Goal: Task Accomplishment & Management: Use online tool/utility

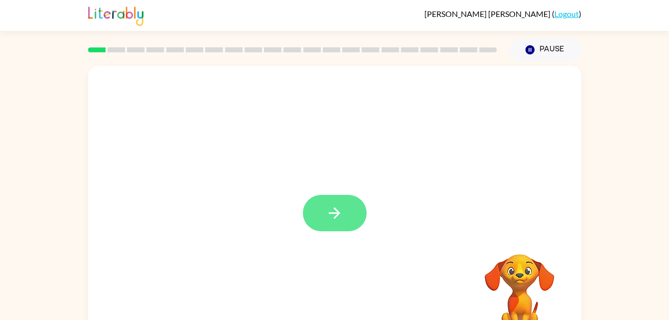
click at [345, 220] on button "button" at bounding box center [335, 213] width 64 height 36
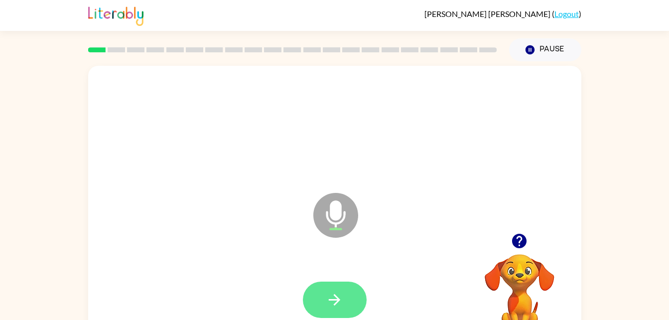
click at [328, 301] on icon "button" at bounding box center [334, 299] width 17 height 17
click at [330, 294] on icon "button" at bounding box center [334, 299] width 17 height 17
click at [324, 304] on button "button" at bounding box center [335, 299] width 64 height 36
click at [331, 303] on icon "button" at bounding box center [334, 299] width 17 height 17
click at [326, 310] on button "button" at bounding box center [335, 299] width 64 height 36
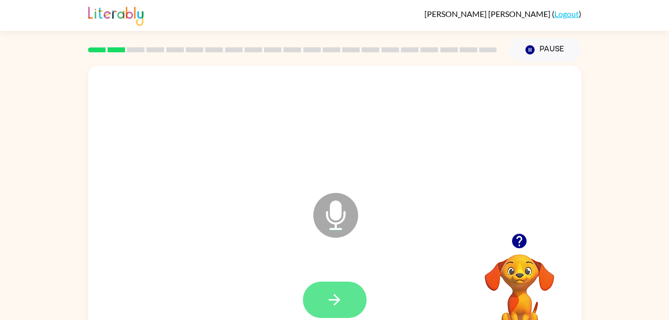
click at [324, 307] on button "button" at bounding box center [335, 299] width 64 height 36
click at [330, 301] on icon "button" at bounding box center [334, 299] width 17 height 17
click at [346, 311] on button "button" at bounding box center [335, 299] width 64 height 36
click at [335, 293] on icon "button" at bounding box center [334, 299] width 17 height 17
click at [336, 290] on button "button" at bounding box center [335, 299] width 64 height 36
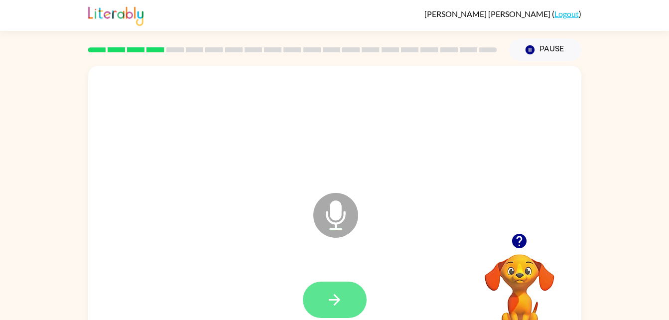
click at [327, 313] on button "button" at bounding box center [335, 299] width 64 height 36
click at [319, 301] on button "button" at bounding box center [335, 299] width 64 height 36
click at [328, 291] on icon "button" at bounding box center [334, 299] width 17 height 17
click at [343, 295] on icon "button" at bounding box center [334, 299] width 17 height 17
click at [340, 301] on icon "button" at bounding box center [334, 299] width 17 height 17
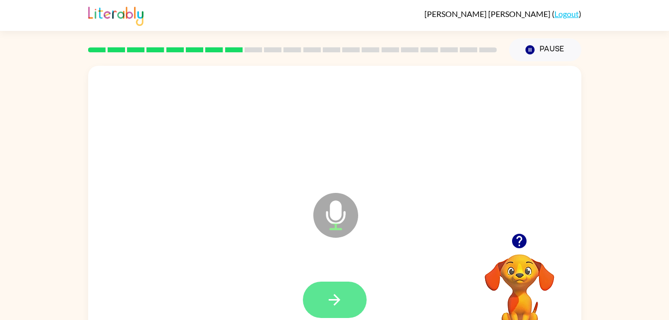
click at [328, 314] on button "button" at bounding box center [335, 299] width 64 height 36
click at [339, 303] on icon "button" at bounding box center [334, 299] width 17 height 17
click at [322, 300] on button "button" at bounding box center [335, 299] width 64 height 36
click at [331, 307] on icon "button" at bounding box center [334, 299] width 17 height 17
click at [330, 300] on icon "button" at bounding box center [334, 299] width 17 height 17
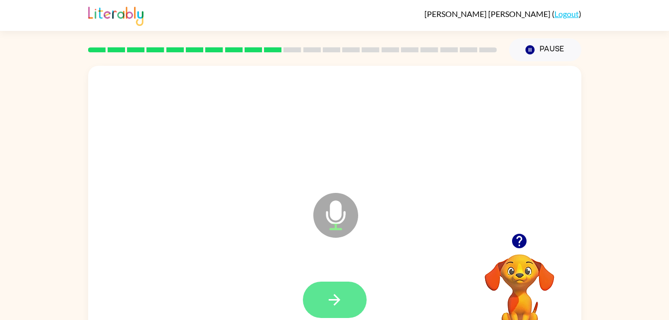
click at [332, 311] on button "button" at bounding box center [335, 299] width 64 height 36
click at [325, 305] on button "button" at bounding box center [335, 299] width 64 height 36
click at [339, 305] on icon "button" at bounding box center [334, 299] width 17 height 17
click at [332, 313] on button "button" at bounding box center [335, 299] width 64 height 36
click at [327, 312] on button "button" at bounding box center [335, 299] width 64 height 36
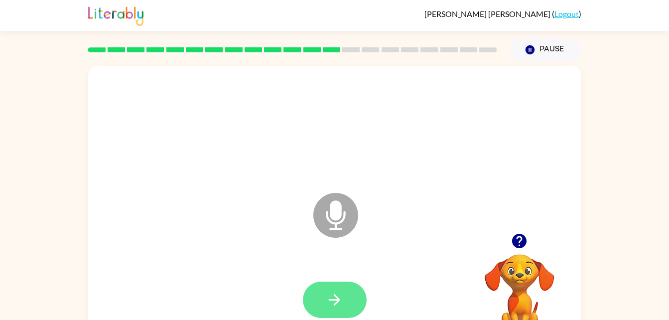
click at [341, 297] on icon "button" at bounding box center [334, 299] width 17 height 17
click at [338, 300] on icon "button" at bounding box center [334, 299] width 11 height 11
click at [325, 306] on button "button" at bounding box center [335, 299] width 64 height 36
click at [333, 303] on icon "button" at bounding box center [334, 299] width 17 height 17
click at [323, 307] on button "button" at bounding box center [335, 299] width 64 height 36
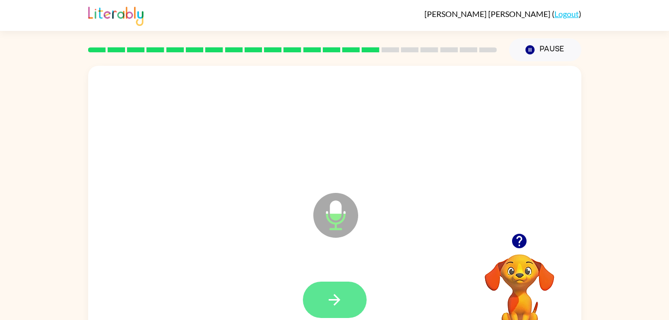
click at [324, 303] on button "button" at bounding box center [335, 299] width 64 height 36
click at [323, 305] on button "button" at bounding box center [335, 299] width 64 height 36
click at [323, 296] on button "button" at bounding box center [335, 299] width 64 height 36
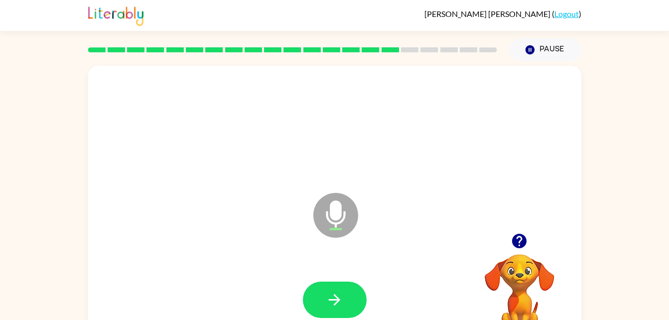
click at [310, 316] on div at bounding box center [335, 299] width 64 height 36
click at [345, 307] on button "button" at bounding box center [335, 299] width 64 height 36
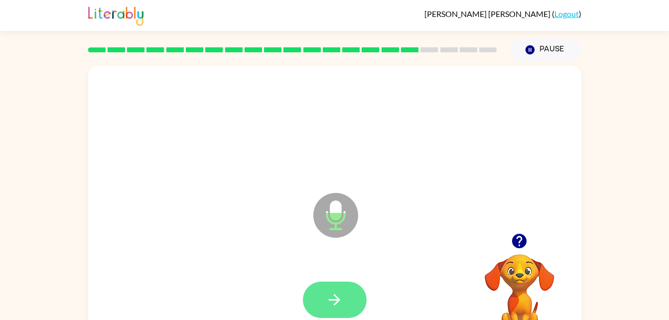
click at [345, 293] on button "button" at bounding box center [335, 299] width 64 height 36
click at [327, 301] on icon "button" at bounding box center [334, 299] width 17 height 17
click at [335, 298] on icon "button" at bounding box center [334, 299] width 17 height 17
click at [328, 300] on icon "button" at bounding box center [334, 299] width 17 height 17
click at [329, 296] on icon "button" at bounding box center [334, 299] width 17 height 17
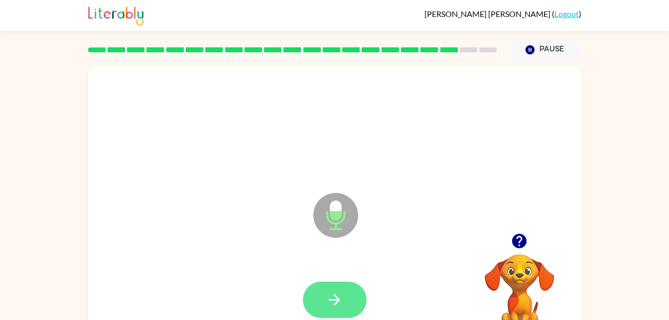
click at [339, 317] on button "button" at bounding box center [335, 299] width 64 height 36
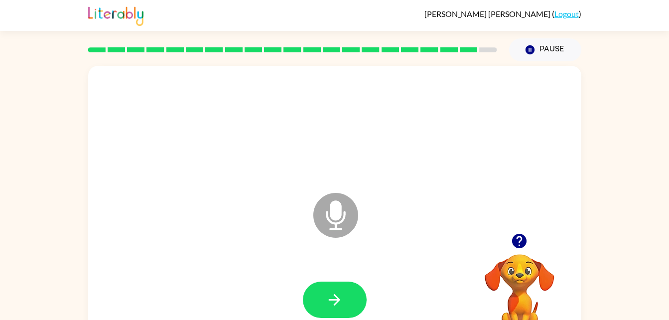
click at [56, 152] on div "Microphone The Microphone is here when it is your turn to talk Your browser mus…" at bounding box center [334, 205] width 669 height 289
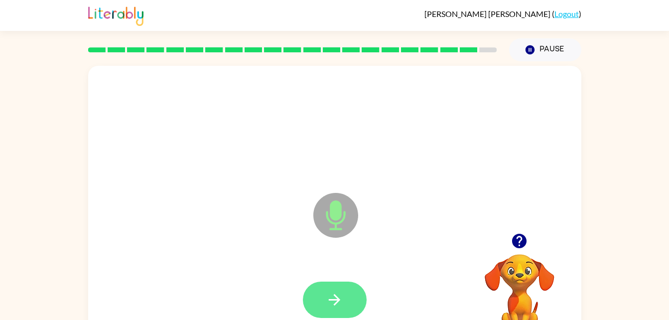
click at [328, 304] on icon "button" at bounding box center [334, 299] width 17 height 17
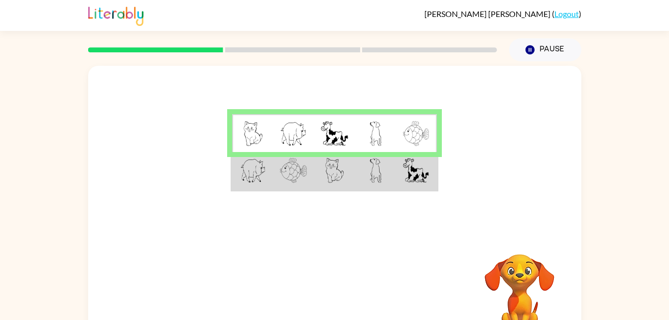
click at [307, 173] on img at bounding box center [293, 170] width 27 height 25
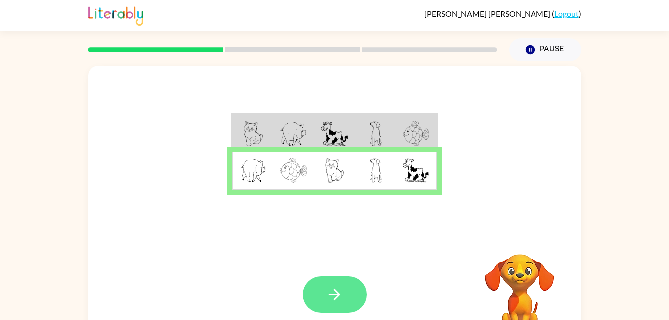
click at [329, 300] on icon "button" at bounding box center [334, 293] width 17 height 17
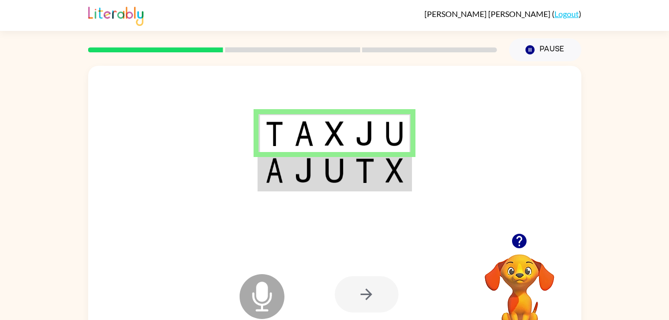
click at [292, 160] on td at bounding box center [304, 171] width 30 height 38
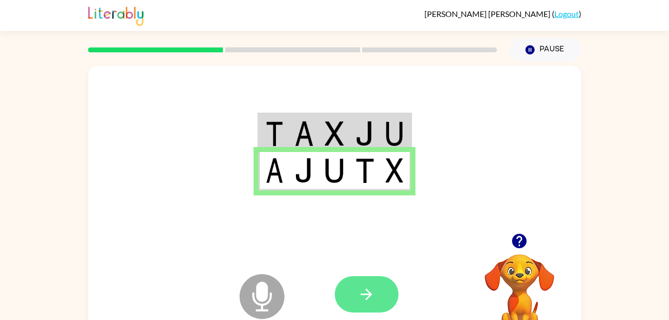
click at [371, 307] on button "button" at bounding box center [367, 294] width 64 height 36
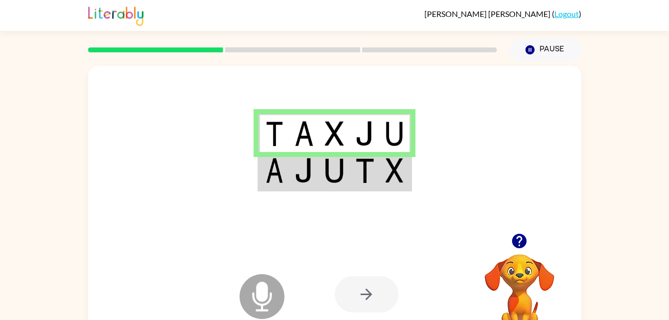
click at [302, 171] on img at bounding box center [303, 170] width 19 height 25
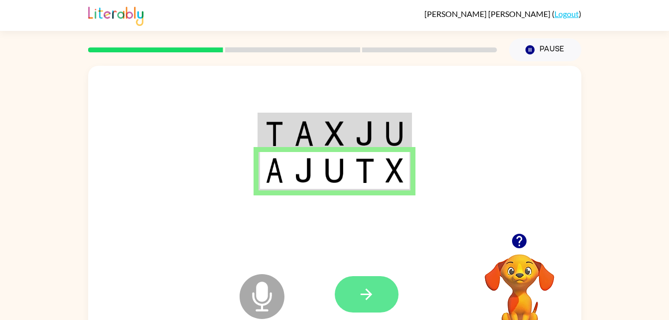
click at [350, 307] on button "button" at bounding box center [367, 294] width 64 height 36
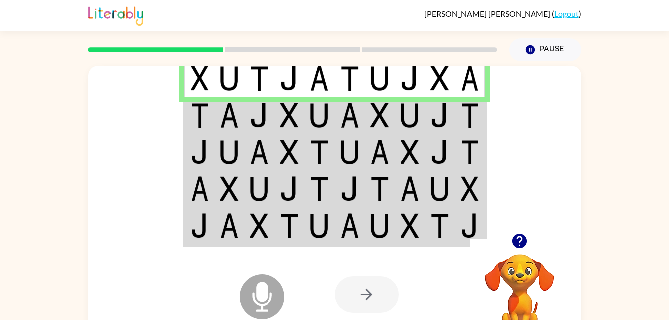
click at [195, 125] on img at bounding box center [200, 115] width 18 height 25
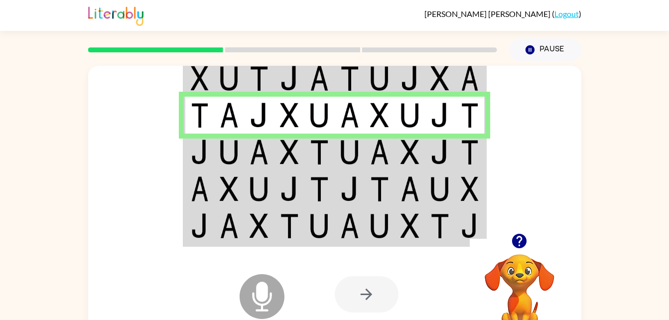
click at [232, 148] on img at bounding box center [229, 151] width 19 height 25
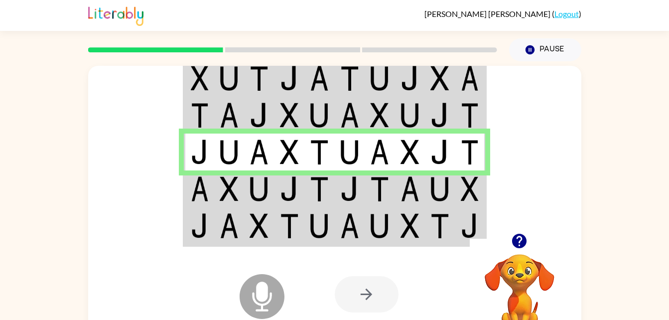
click at [221, 189] on img at bounding box center [229, 188] width 19 height 25
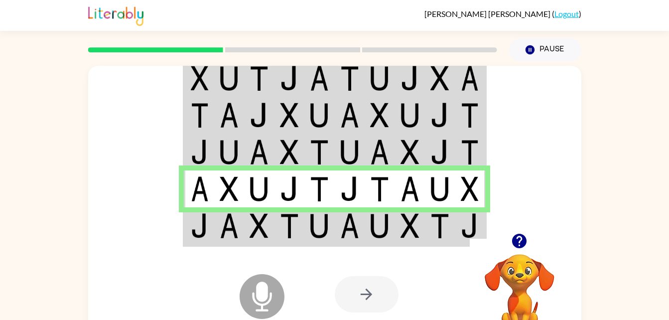
click at [244, 230] on td at bounding box center [259, 226] width 30 height 38
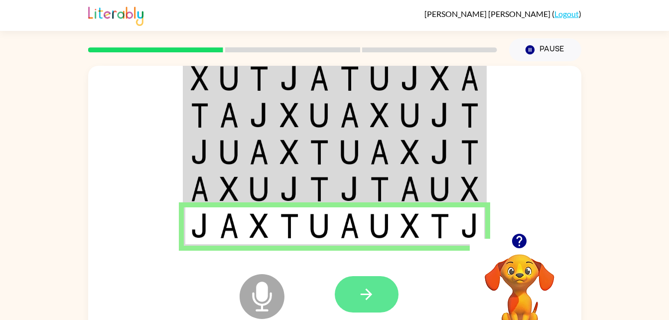
click at [362, 309] on button "button" at bounding box center [367, 294] width 64 height 36
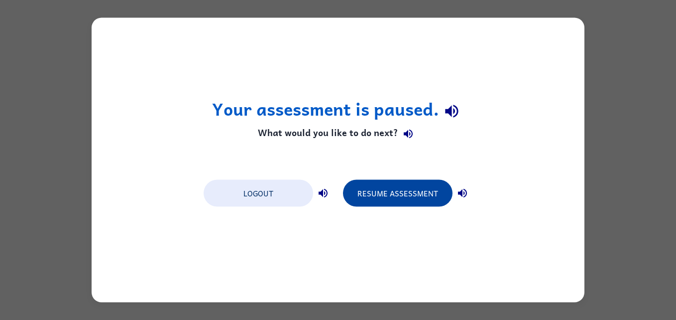
click at [401, 190] on button "Resume Assessment" at bounding box center [398, 193] width 110 height 27
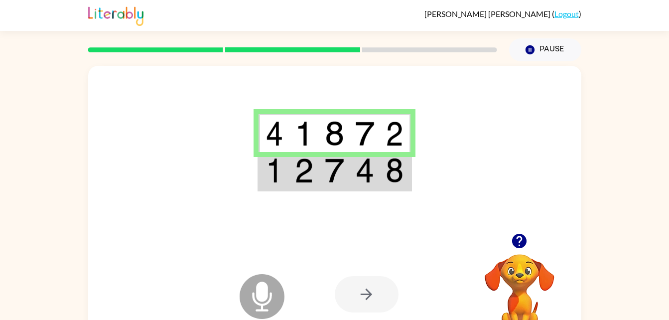
click at [313, 160] on img at bounding box center [303, 170] width 19 height 25
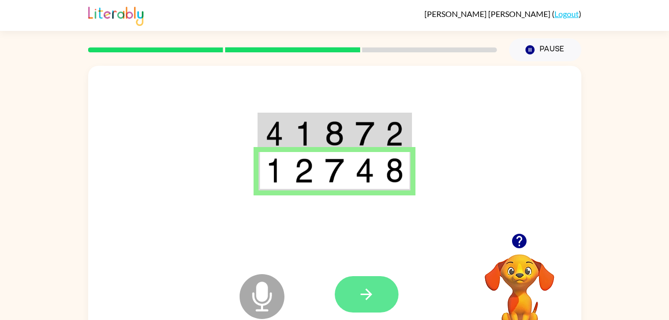
click at [364, 294] on icon "button" at bounding box center [366, 293] width 11 height 11
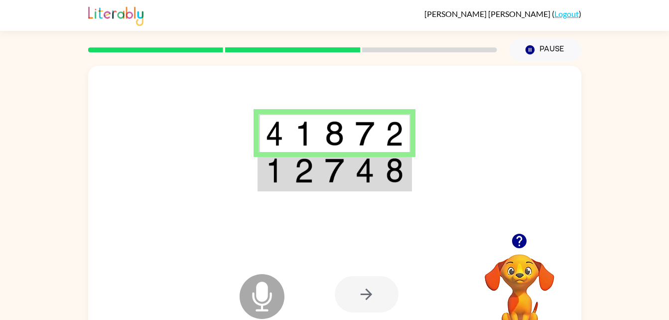
click at [338, 174] on img at bounding box center [334, 170] width 19 height 25
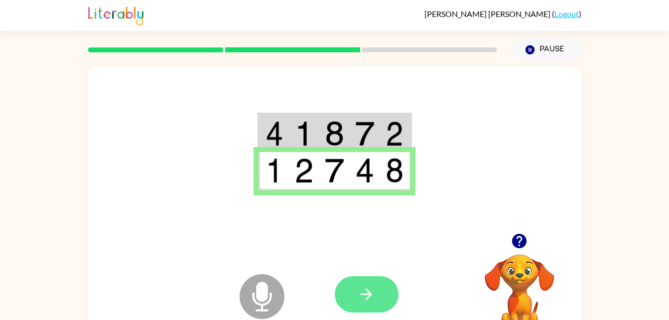
click at [353, 296] on button "button" at bounding box center [367, 294] width 64 height 36
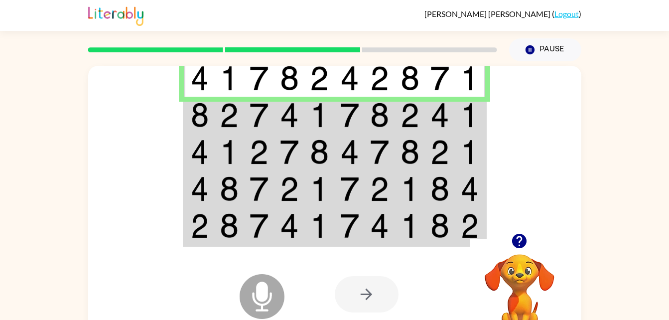
click at [198, 116] on img at bounding box center [200, 115] width 18 height 25
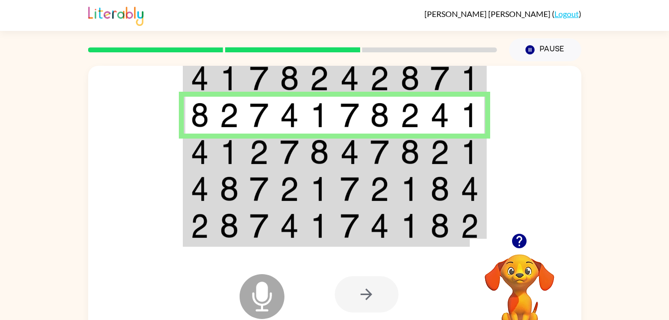
click at [191, 160] on img at bounding box center [200, 151] width 18 height 25
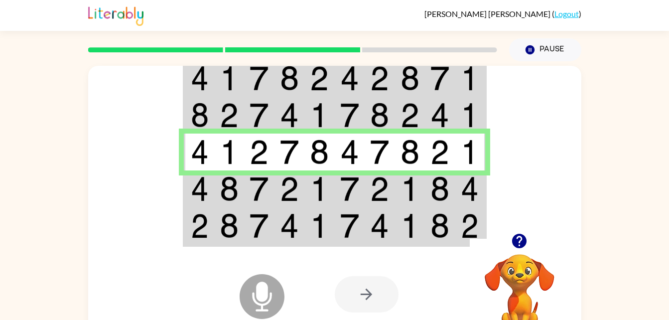
click at [207, 198] on img at bounding box center [200, 188] width 18 height 25
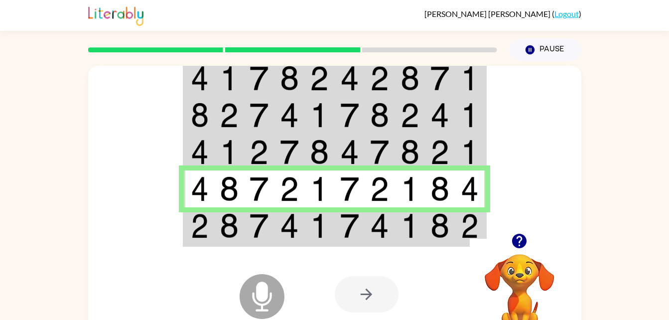
click at [203, 220] on img at bounding box center [200, 225] width 18 height 25
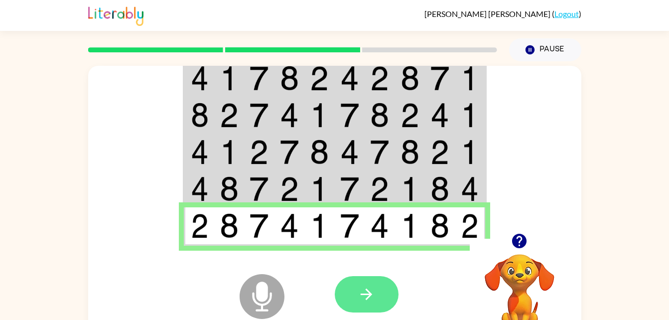
click at [370, 297] on icon "button" at bounding box center [366, 293] width 17 height 17
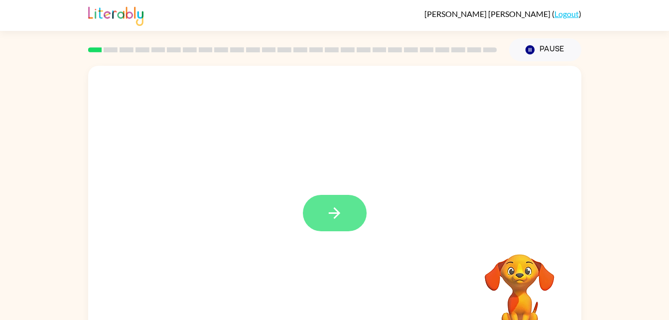
click at [339, 219] on icon "button" at bounding box center [334, 212] width 17 height 17
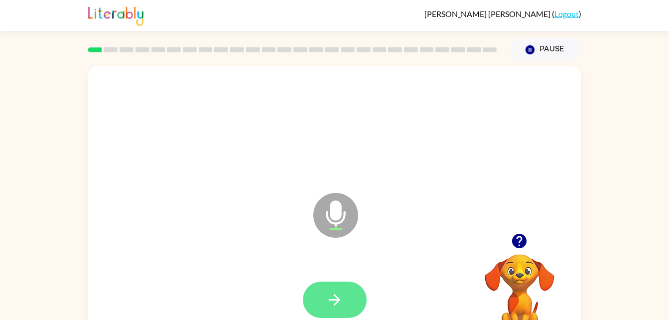
click at [326, 300] on icon "button" at bounding box center [334, 299] width 17 height 17
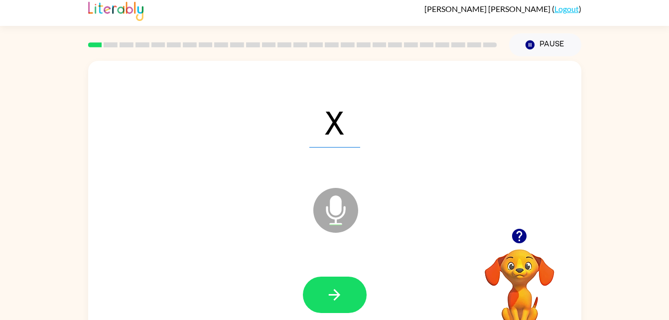
scroll to position [12, 0]
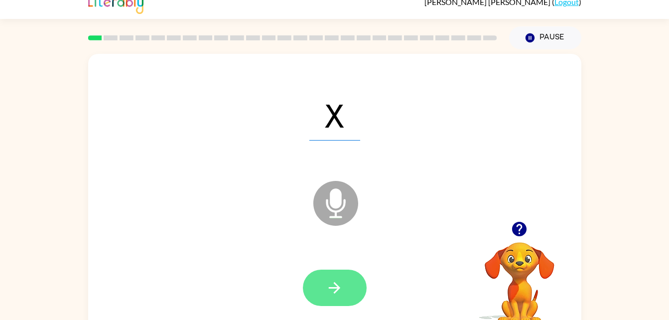
click at [329, 293] on icon "button" at bounding box center [334, 287] width 17 height 17
click at [320, 284] on button "button" at bounding box center [335, 287] width 64 height 36
click at [342, 288] on icon "button" at bounding box center [334, 287] width 17 height 17
click at [339, 274] on button "button" at bounding box center [335, 287] width 64 height 36
click at [340, 304] on button "button" at bounding box center [335, 287] width 64 height 36
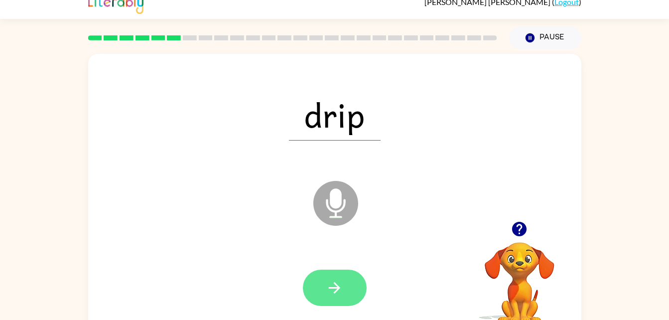
click at [340, 297] on button "button" at bounding box center [335, 287] width 64 height 36
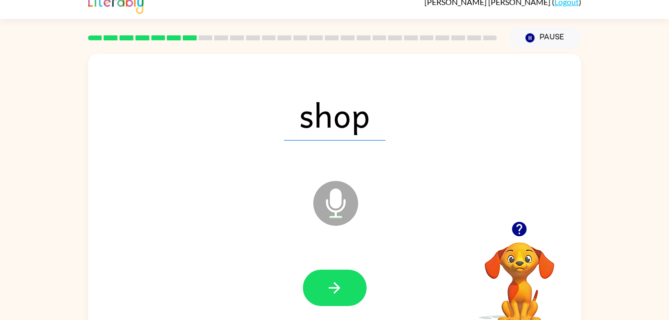
scroll to position [0, 0]
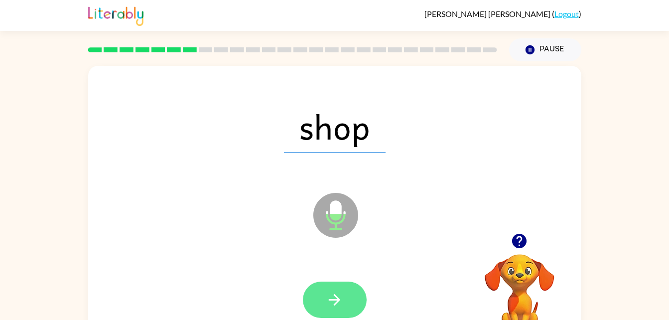
click at [326, 305] on icon "button" at bounding box center [334, 299] width 17 height 17
click at [325, 310] on button "button" at bounding box center [335, 299] width 64 height 36
click at [338, 298] on icon "button" at bounding box center [334, 299] width 11 height 11
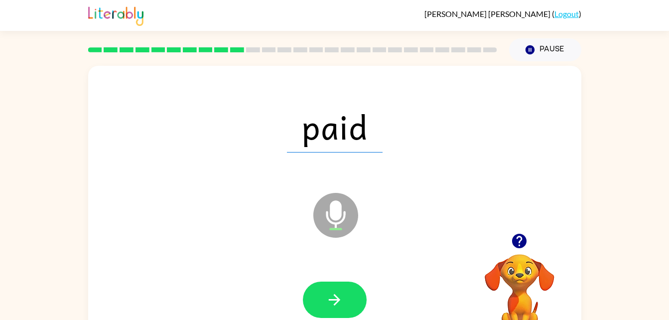
click at [328, 224] on icon at bounding box center [335, 215] width 45 height 45
click at [352, 313] on button "button" at bounding box center [335, 299] width 64 height 36
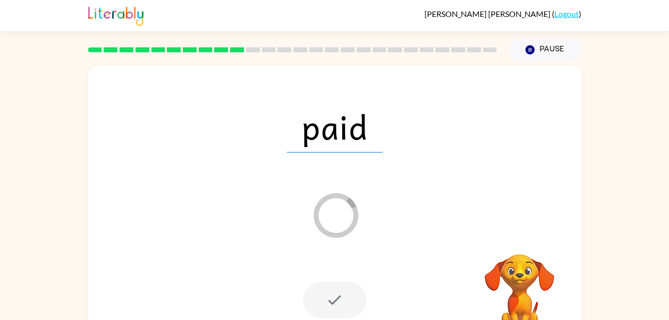
click at [318, 312] on div at bounding box center [335, 299] width 64 height 36
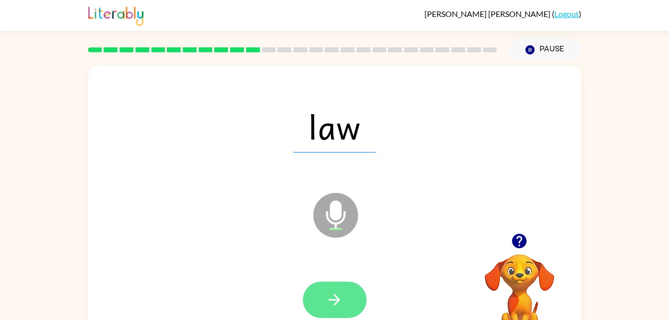
click at [316, 293] on button "button" at bounding box center [335, 299] width 64 height 36
click at [331, 295] on icon "button" at bounding box center [334, 299] width 17 height 17
click at [327, 294] on icon "button" at bounding box center [334, 299] width 17 height 17
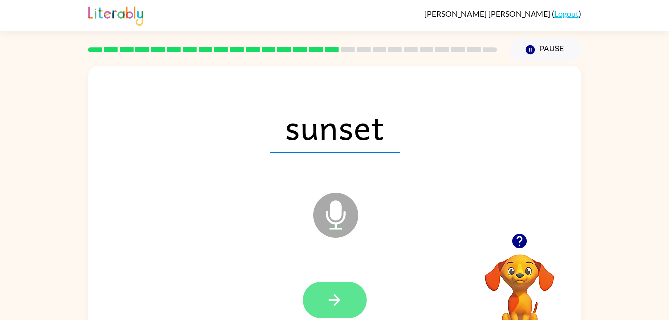
click at [313, 299] on button "button" at bounding box center [335, 299] width 64 height 36
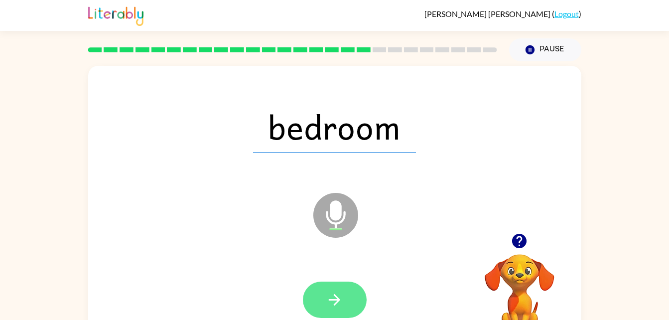
click at [324, 297] on button "button" at bounding box center [335, 299] width 64 height 36
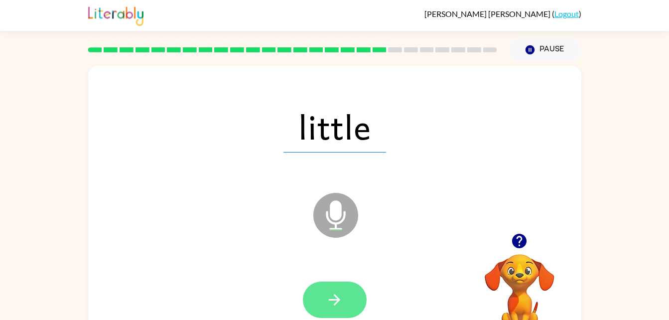
click at [343, 297] on button "button" at bounding box center [335, 299] width 64 height 36
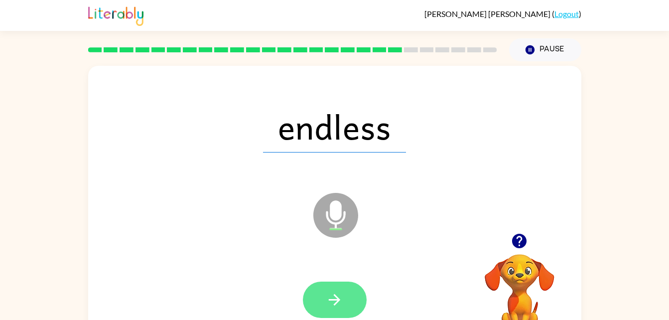
click at [328, 300] on icon "button" at bounding box center [334, 299] width 17 height 17
click at [334, 288] on button "button" at bounding box center [335, 299] width 64 height 36
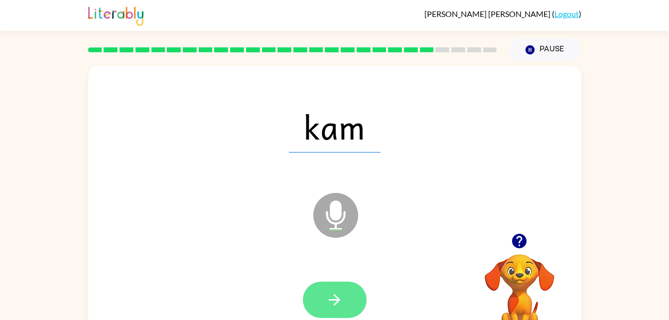
click at [329, 296] on icon "button" at bounding box center [334, 299] width 17 height 17
click at [334, 293] on icon "button" at bounding box center [334, 299] width 17 height 17
click at [326, 300] on icon "button" at bounding box center [334, 299] width 17 height 17
